Goal: Information Seeking & Learning: Learn about a topic

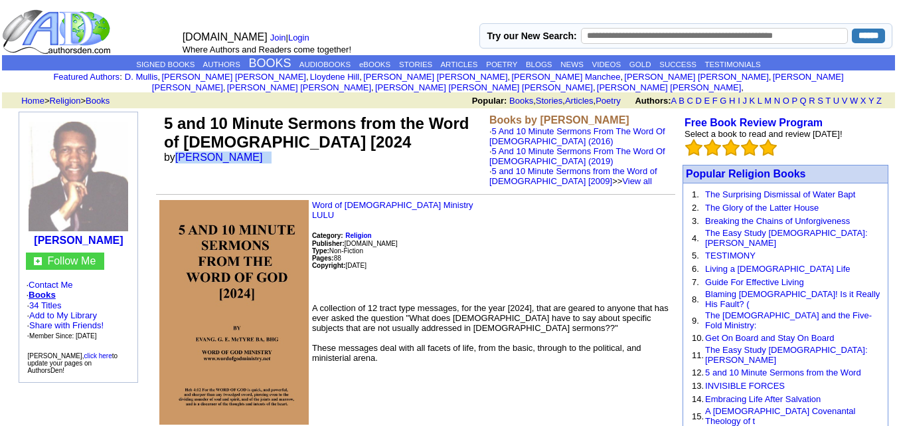
drag, startPoint x: 343, startPoint y: 160, endPoint x: 181, endPoint y: 158, distance: 162.0
click at [181, 158] on td "5 and 10 Minute Sermons from the Word of [DEMOGRAPHIC_DATA] [2024 by [PERSON_NA…" at bounding box center [323, 150] width 325 height 77
click at [296, 154] on td "5 and 10 Minute Sermons from the Word of God [2024 by George E. McTyre" at bounding box center [323, 150] width 325 height 77
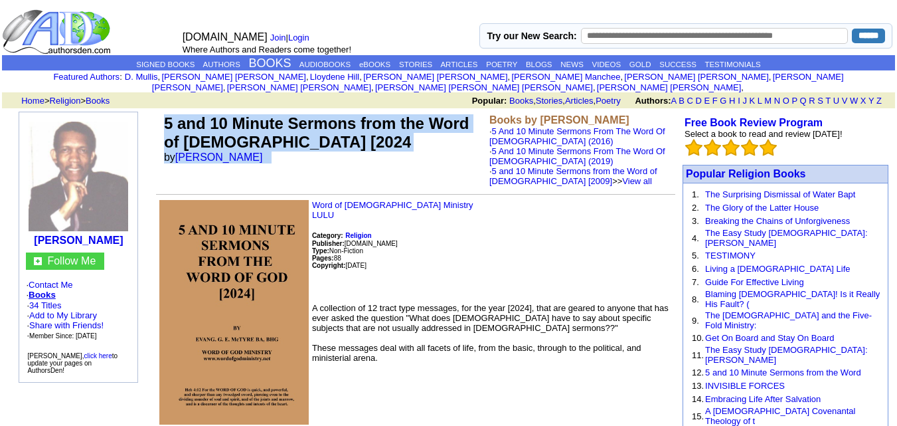
drag, startPoint x: 296, startPoint y: 154, endPoint x: 159, endPoint y: 112, distance: 143.2
click at [159, 112] on tr "5 and 10 Minute Sermons from the Word of God [2024 by George E. McTyre Books by…" at bounding box center [415, 150] width 519 height 77
copy tr "5 and 10 Minute Sermons from the Word of God [2024 by George E. McTyre"
